Goal: Navigation & Orientation: Find specific page/section

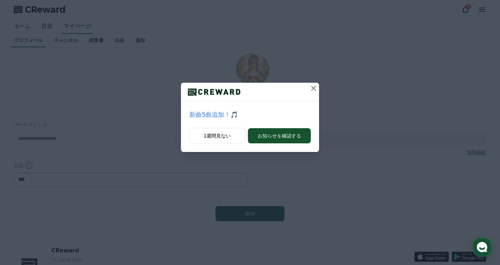
click at [314, 88] on icon at bounding box center [313, 88] width 8 height 8
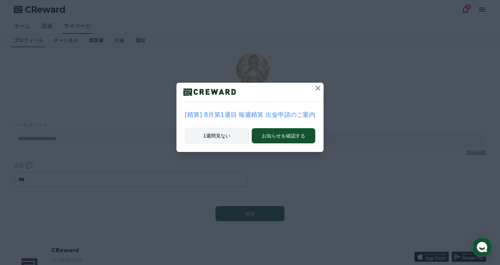
click at [224, 134] on button "1週間見ない" at bounding box center [217, 136] width 64 height 16
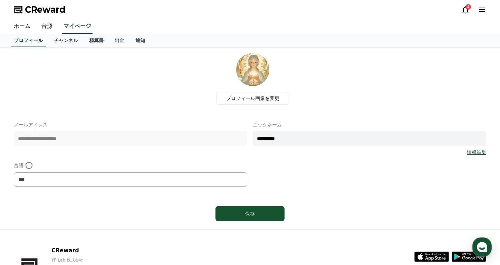
click at [38, 25] on link "音源" at bounding box center [47, 26] width 22 height 14
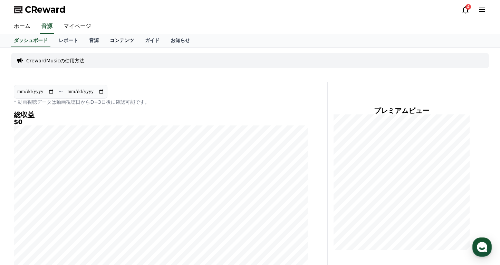
click at [108, 41] on link "コンテンツ" at bounding box center [121, 40] width 35 height 13
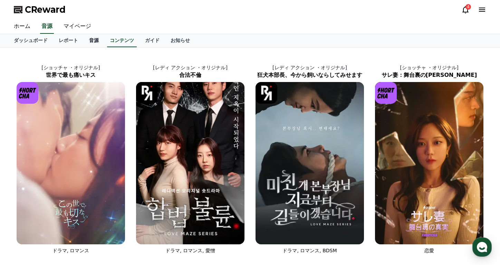
click at [84, 39] on link "音源" at bounding box center [93, 40] width 21 height 13
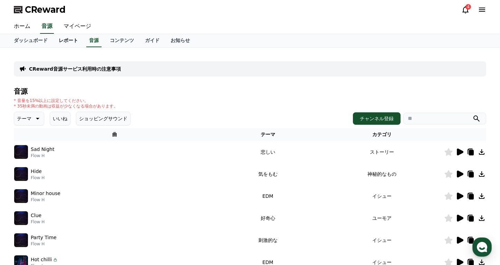
click at [53, 41] on link "レポート" at bounding box center [68, 40] width 30 height 13
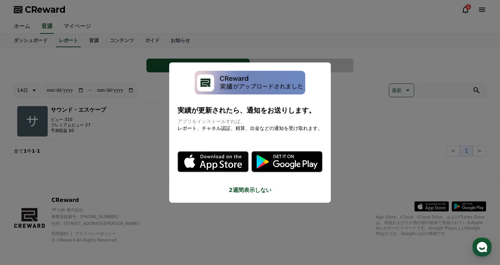
click at [76, 24] on button "close modal" at bounding box center [250, 132] width 500 height 265
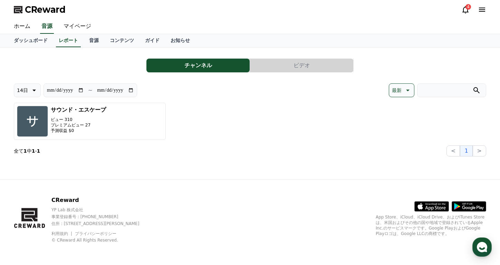
click at [76, 24] on link "マイページ" at bounding box center [77, 26] width 39 height 14
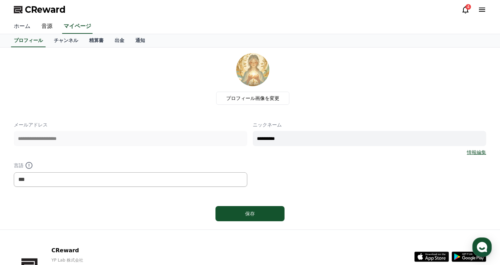
click at [15, 25] on link "ホーム" at bounding box center [22, 26] width 28 height 14
